Goal: Information Seeking & Learning: Learn about a topic

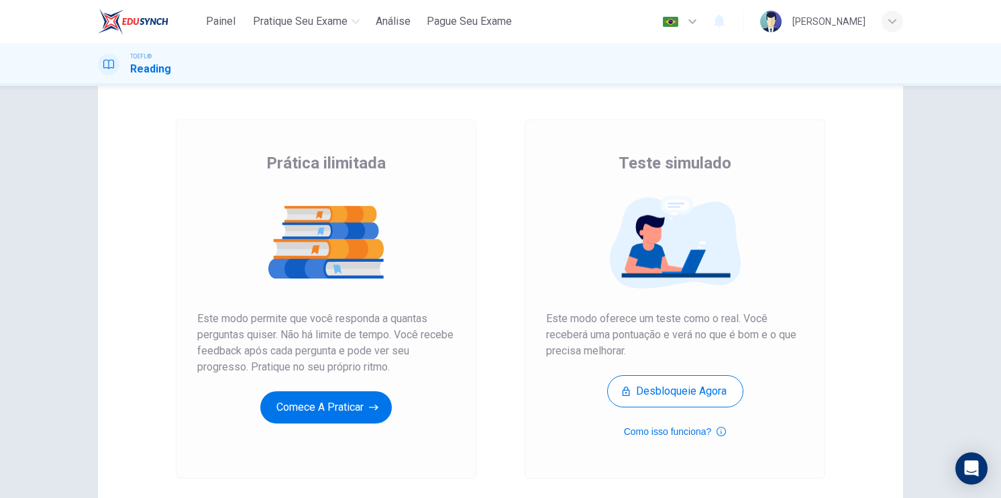
scroll to position [46, 0]
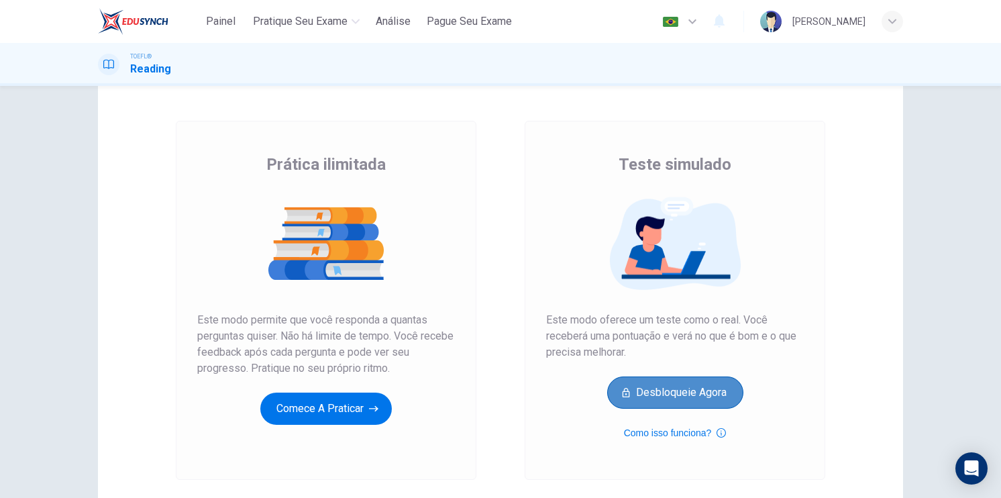
click at [682, 394] on button "Desbloqueie agora" at bounding box center [675, 392] width 136 height 32
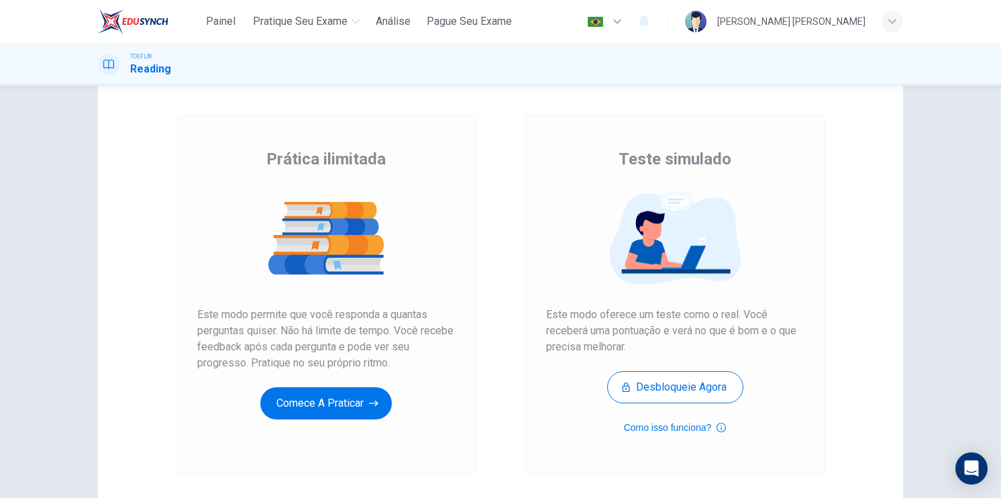
scroll to position [91, 0]
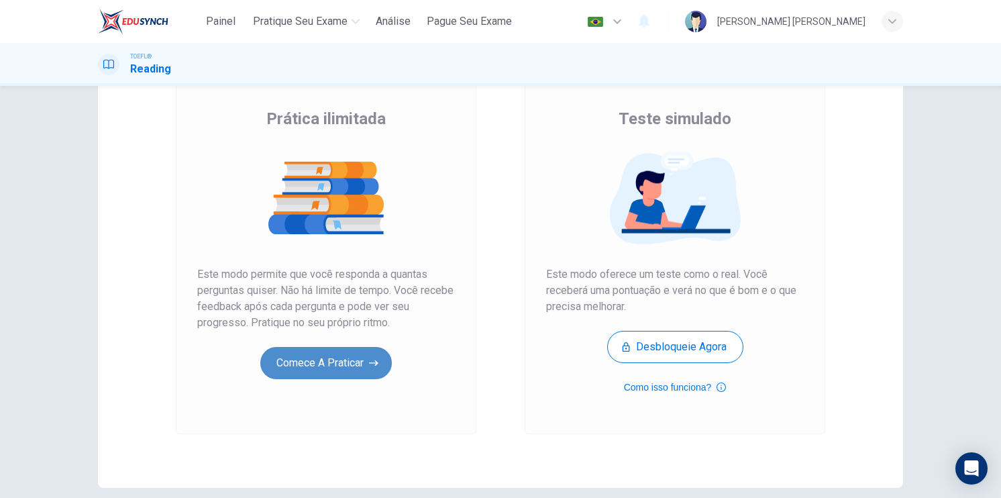
click at [343, 367] on button "Comece a praticar" at bounding box center [325, 363] width 131 height 32
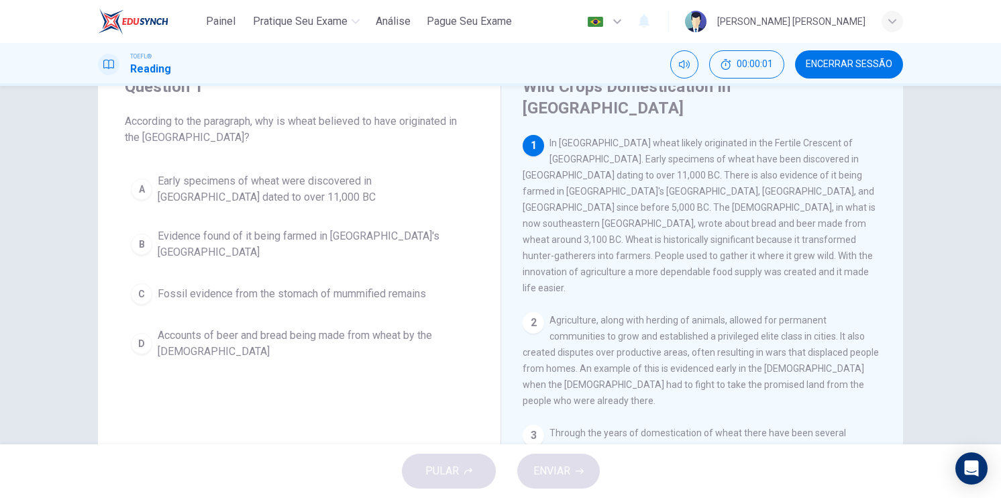
scroll to position [161, 0]
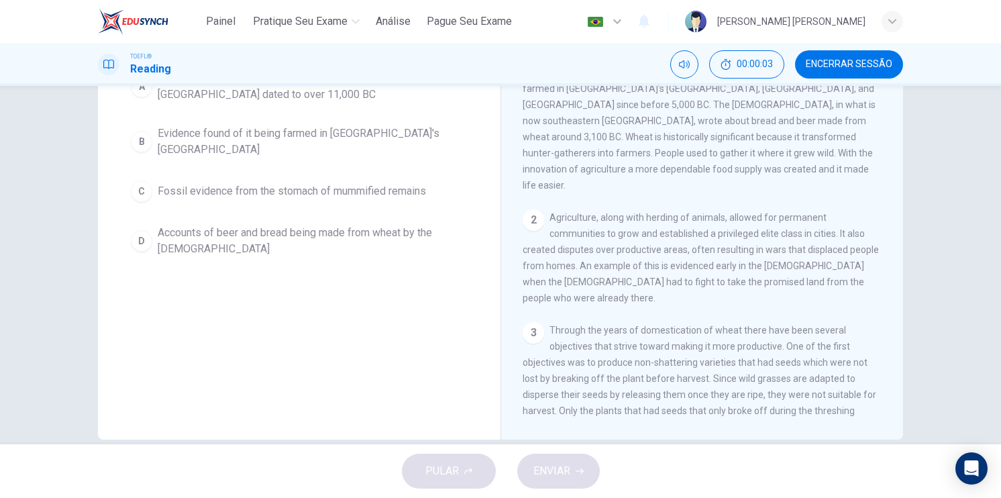
click at [530, 209] on div "2" at bounding box center [533, 219] width 21 height 21
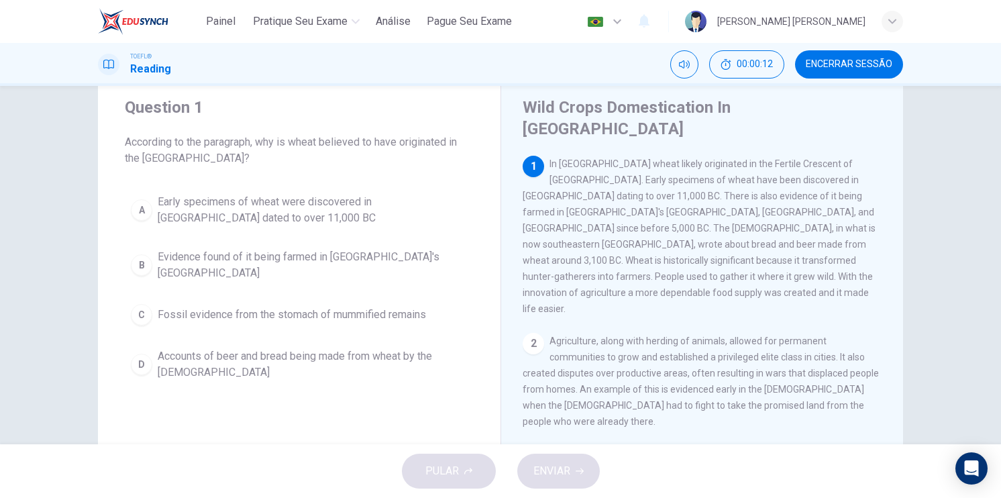
scroll to position [52, 0]
